Goal: Go to known website: Go to known website

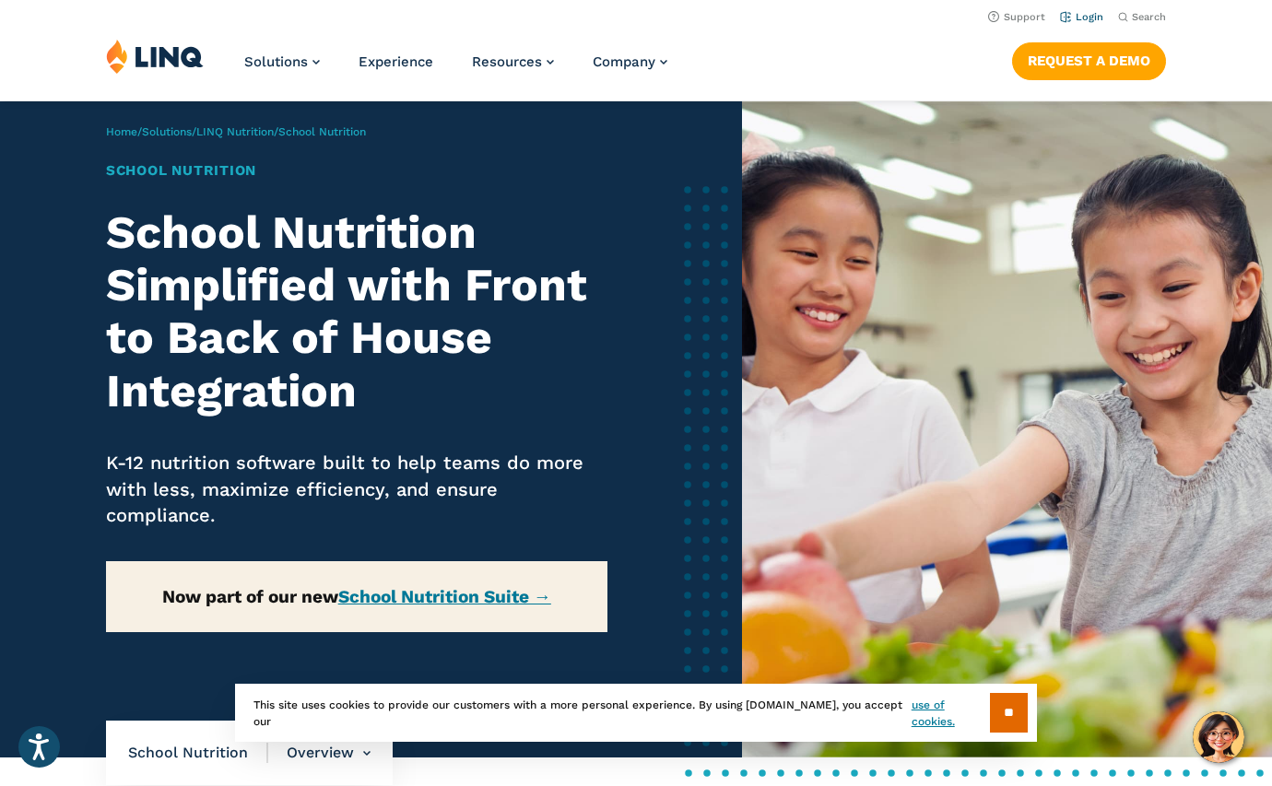
click at [1085, 17] on link "Login" at bounding box center [1081, 17] width 43 height 12
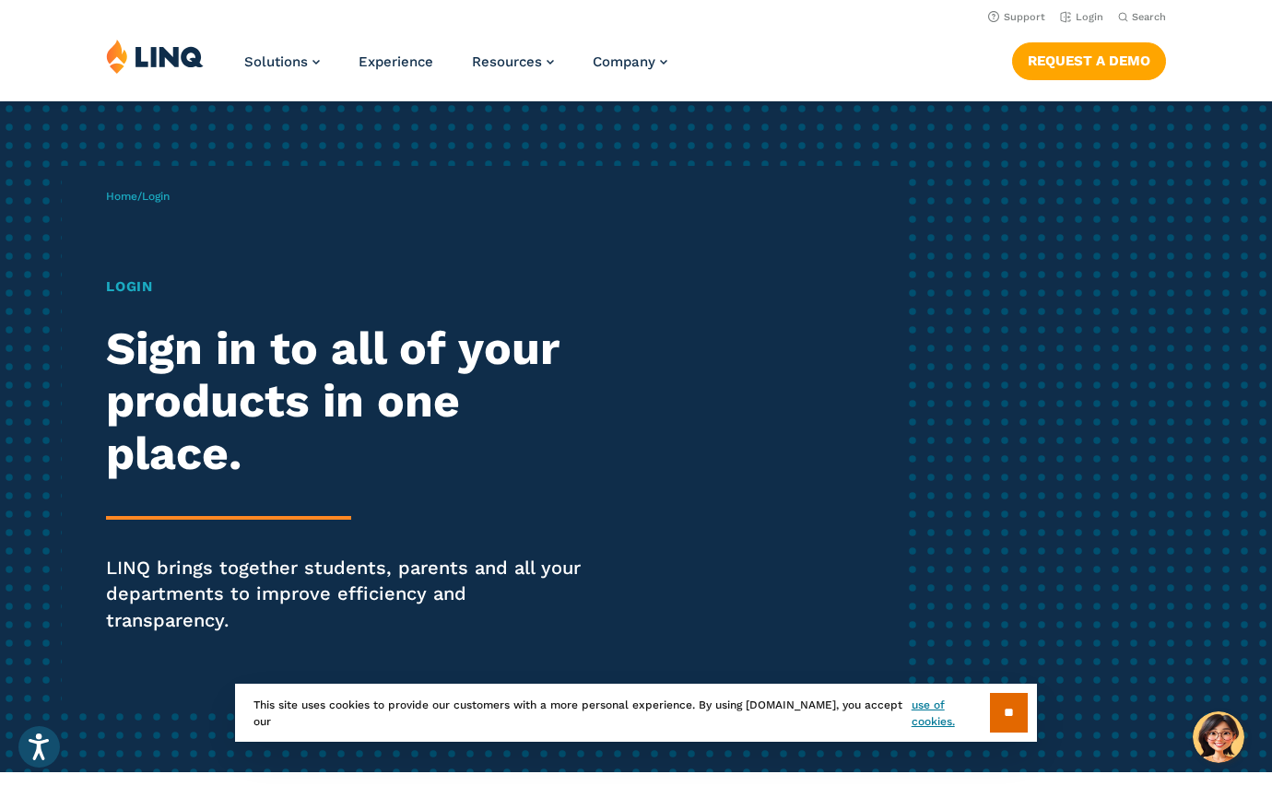
click at [127, 283] on h1 "Login" at bounding box center [351, 287] width 490 height 21
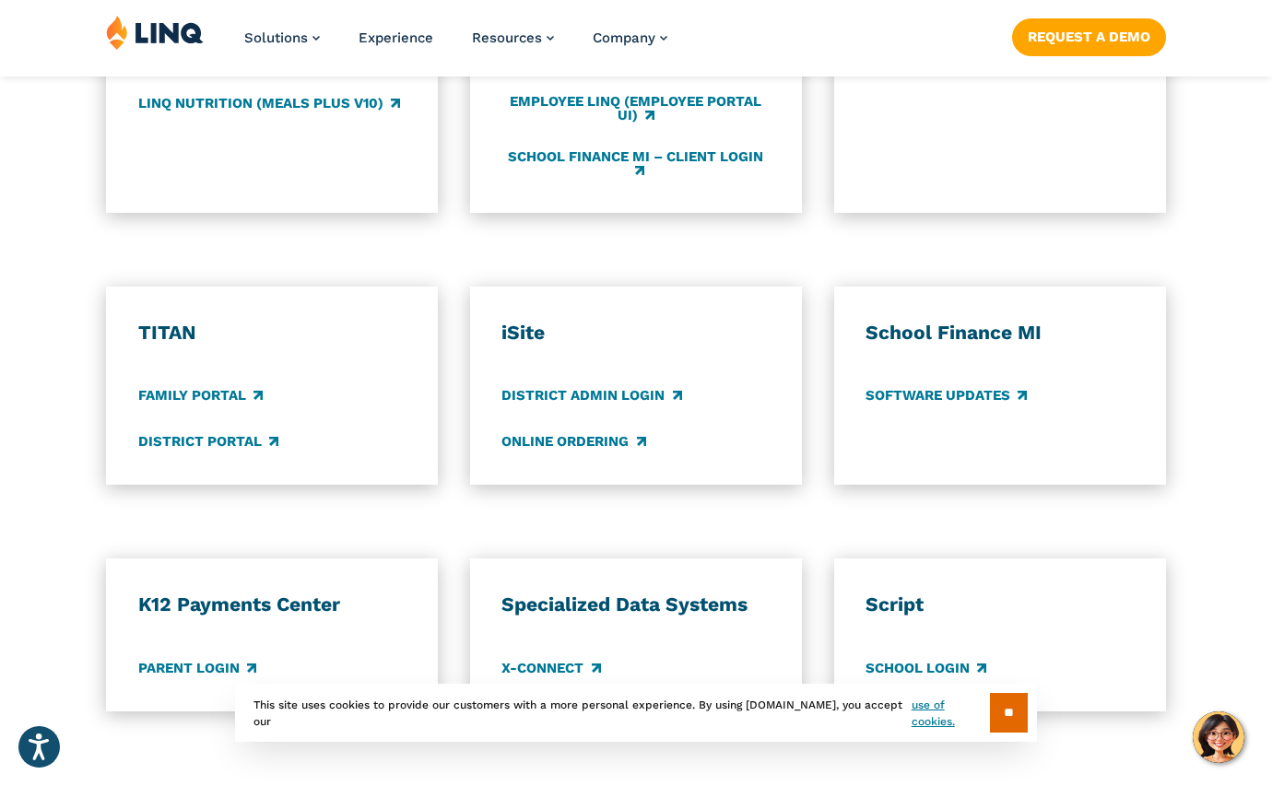
scroll to position [1288, 0]
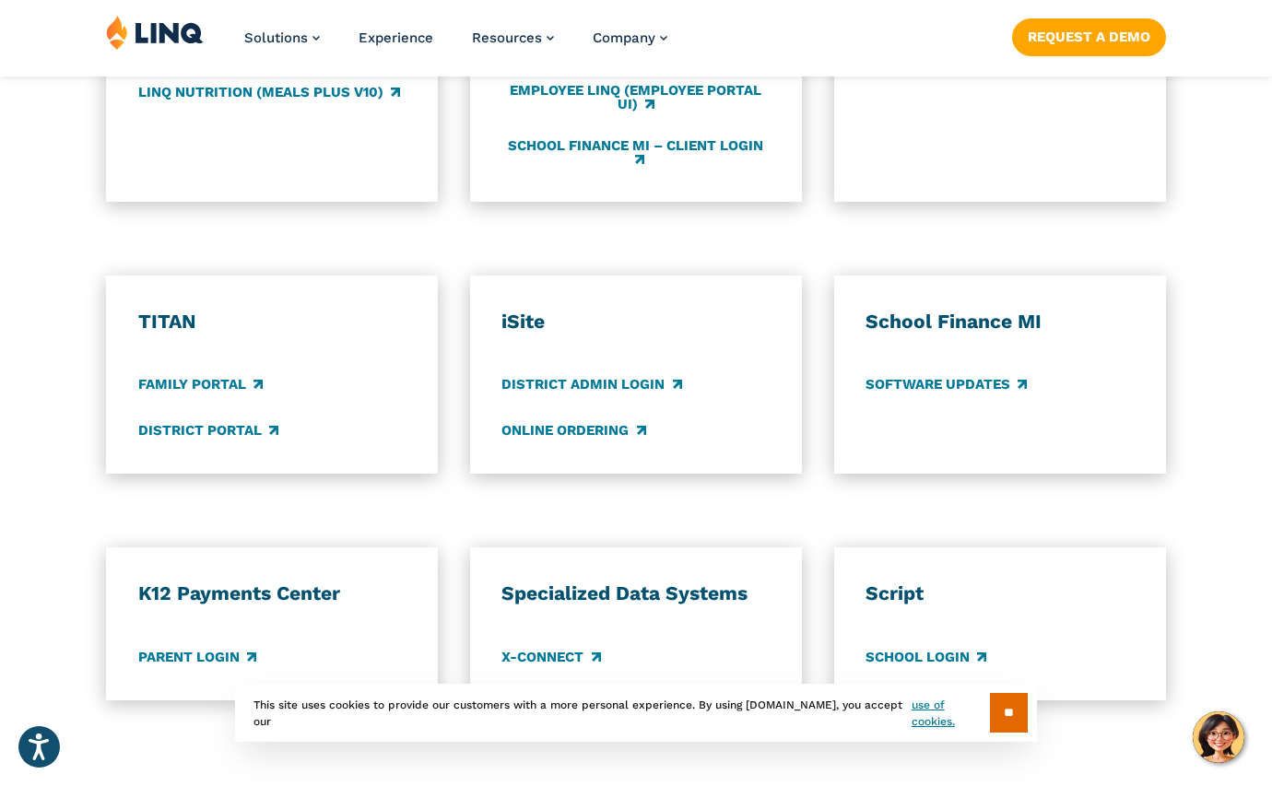
click at [226, 374] on div "Family Portal" at bounding box center [272, 384] width 268 height 20
click at [232, 375] on link "Family Portal" at bounding box center [200, 385] width 124 height 20
